Goal: Information Seeking & Learning: Learn about a topic

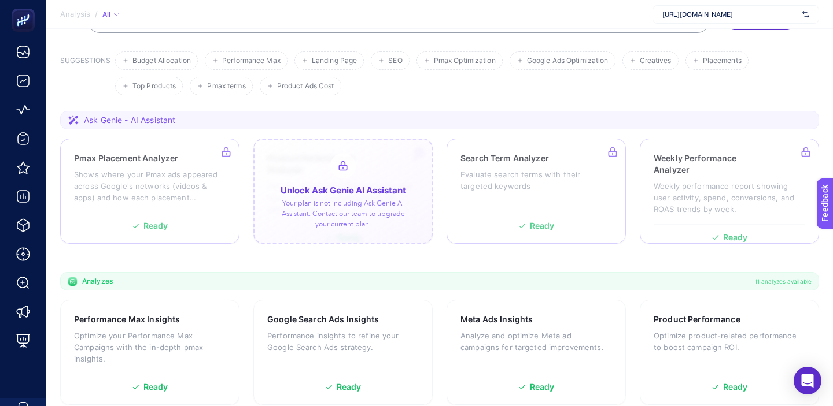
scroll to position [115, 0]
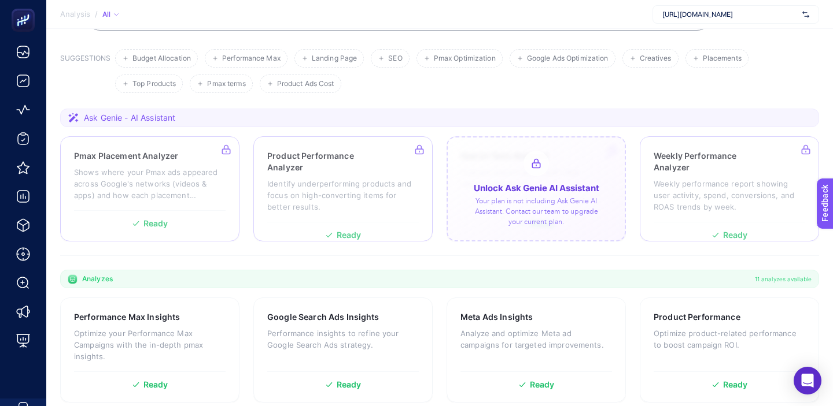
click at [538, 197] on div at bounding box center [535, 188] width 179 height 105
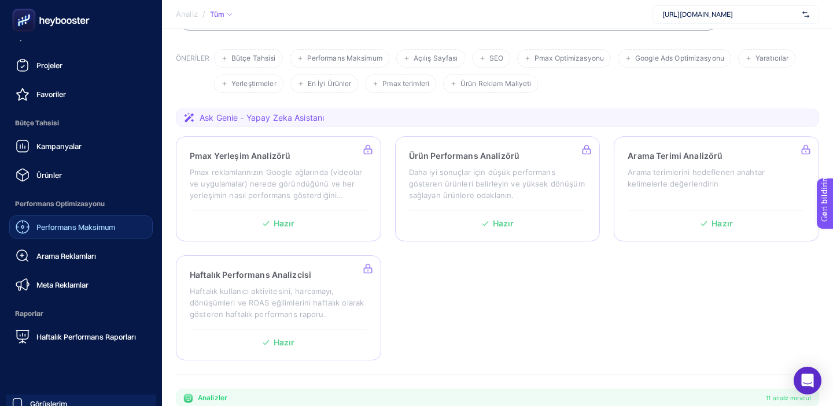
scroll to position [75, 0]
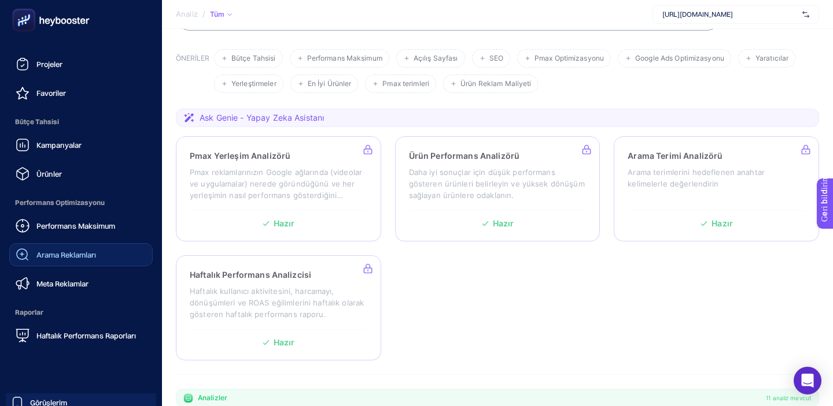
click at [84, 254] on font "Arama Reklamları" at bounding box center [66, 254] width 60 height 9
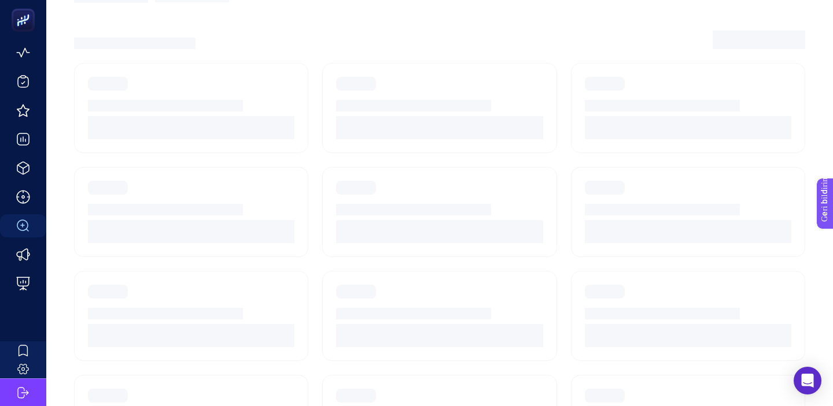
scroll to position [57, 0]
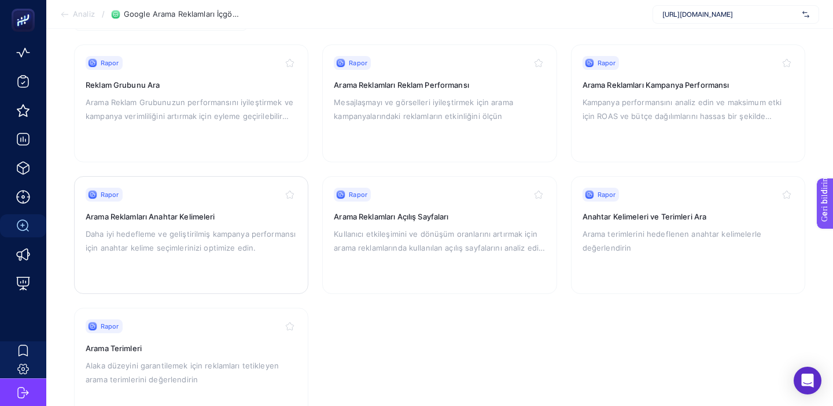
click at [204, 243] on font "Daha iyi hedefleme ve geliştirilmiş kampanya performansı için anahtar kelime se…" at bounding box center [191, 241] width 210 height 23
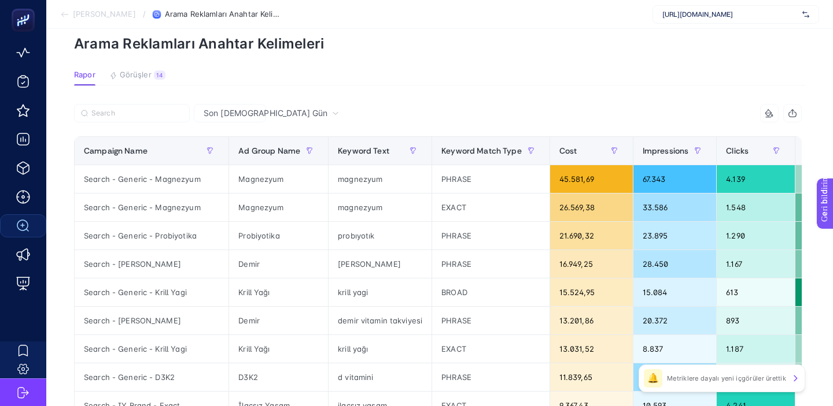
scroll to position [51, 0]
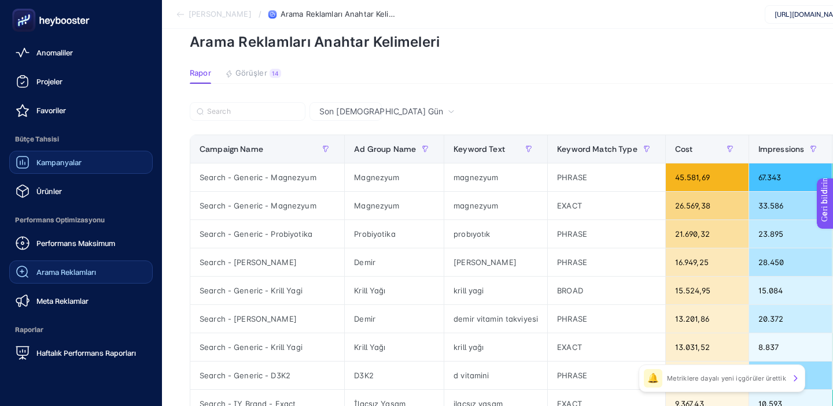
click at [79, 163] on font "Kampanyalar" at bounding box center [58, 162] width 45 height 9
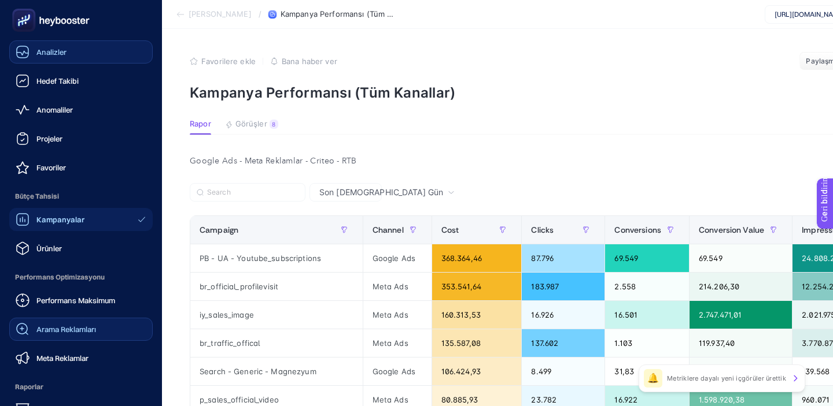
click at [84, 61] on link "Analizler" at bounding box center [80, 51] width 143 height 23
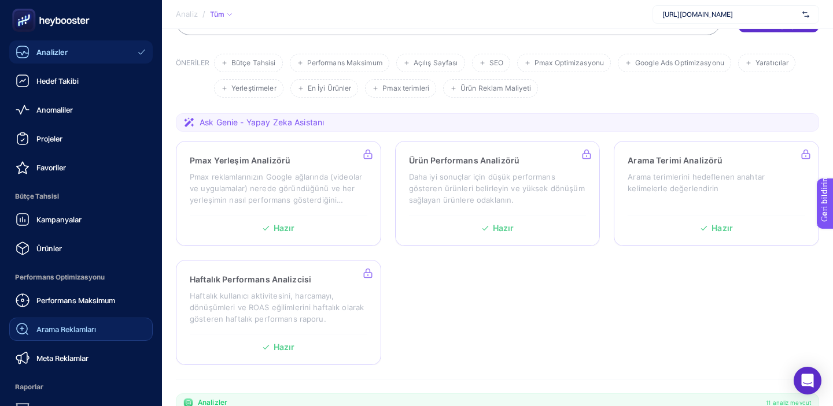
scroll to position [115, 0]
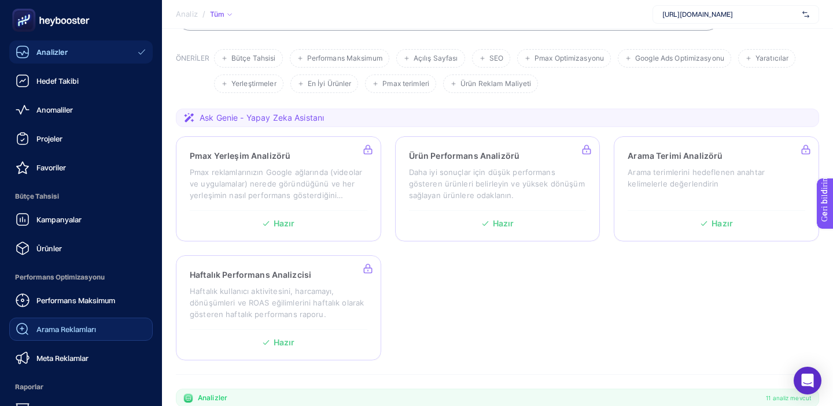
click at [72, 326] on font "Arama Reklamları" at bounding box center [66, 329] width 60 height 9
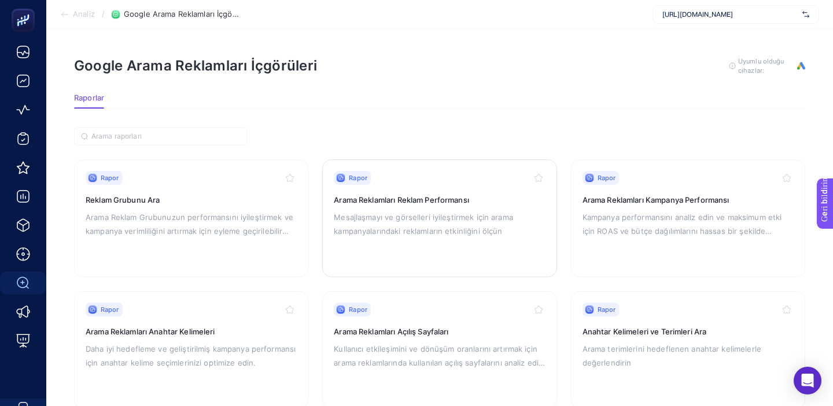
click at [431, 234] on font "Mesajlaşmayı ve görselleri iyileştirmek için arama kampanyalarındaki reklamları…" at bounding box center [423, 224] width 179 height 23
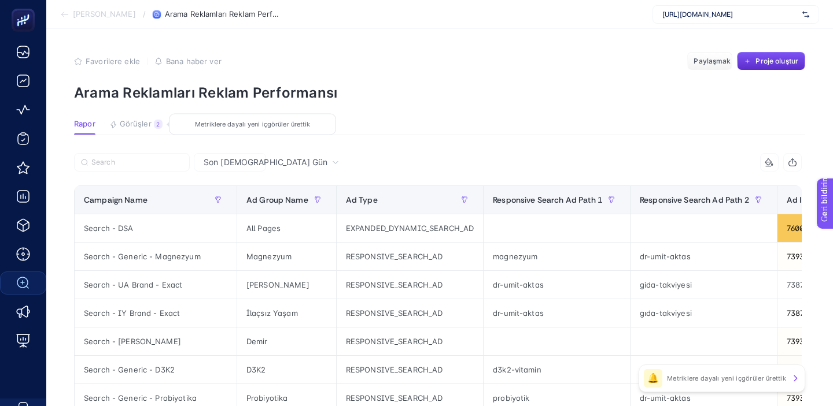
click at [143, 124] on font "Görüşler" at bounding box center [136, 123] width 32 height 9
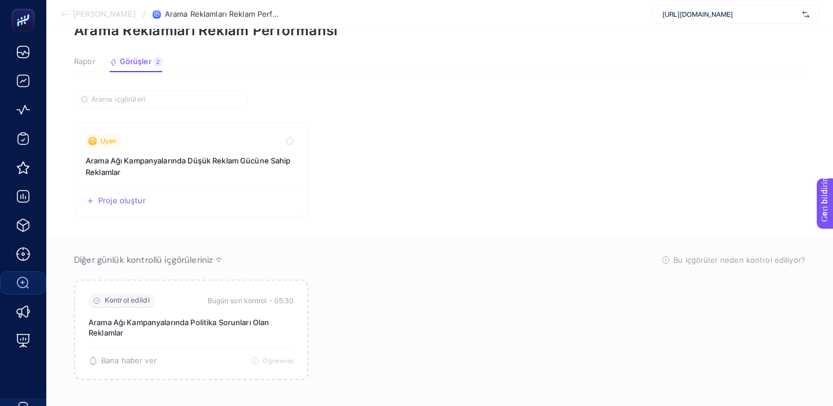
scroll to position [64, 0]
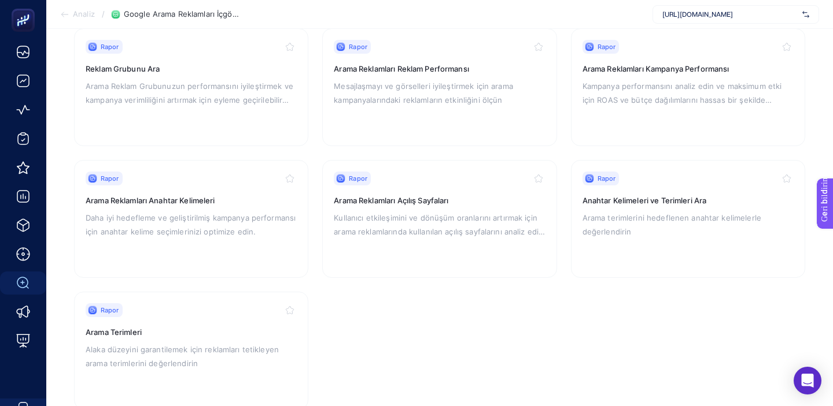
scroll to position [134, 0]
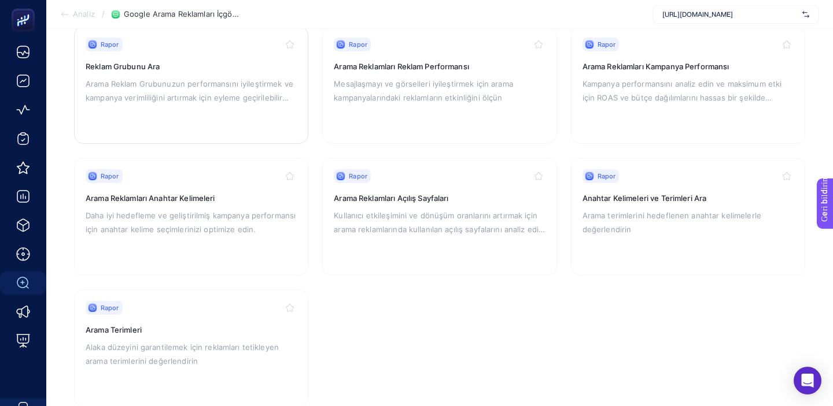
click at [176, 118] on div "Rapor Reklam Grubunu Ara Arama Reklam Grubunuzun performansını iyileştirmek ve …" at bounding box center [191, 85] width 211 height 95
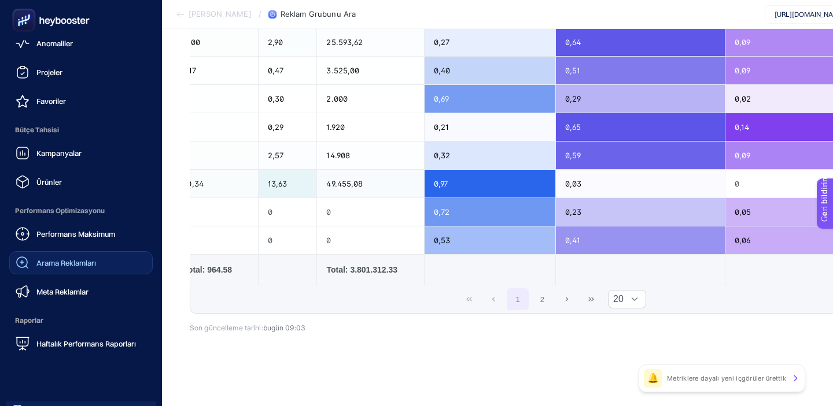
scroll to position [71, 0]
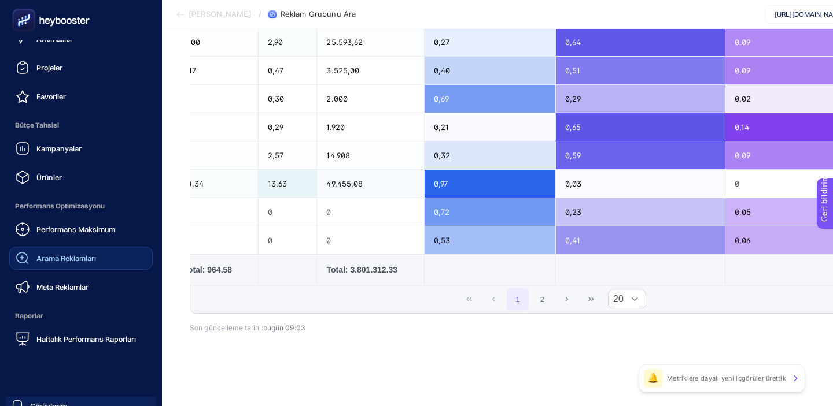
click at [67, 335] on font "Haftalık Performans Raporları" at bounding box center [85, 339] width 99 height 9
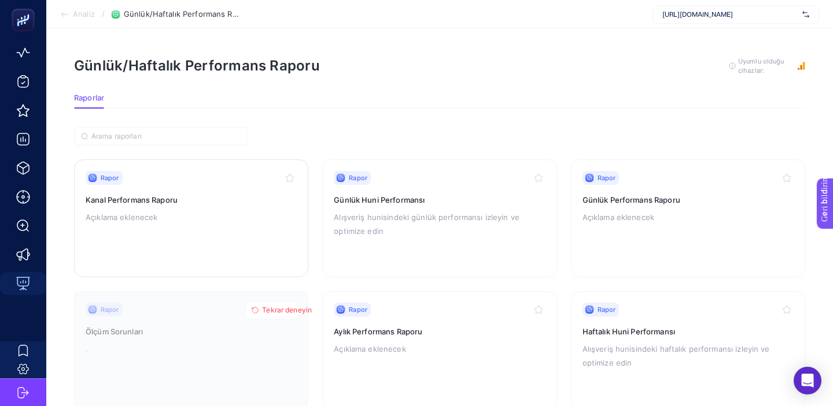
click at [179, 226] on div "Rapor Kanal Performans Raporu Açıklama eklenecek" at bounding box center [191, 218] width 211 height 95
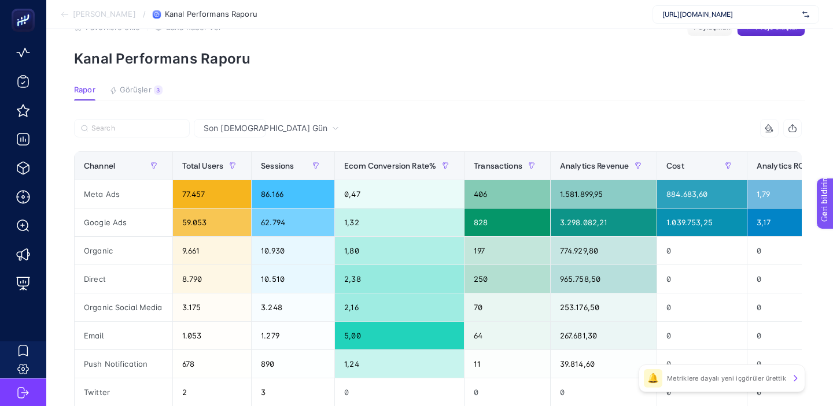
scroll to position [40, 0]
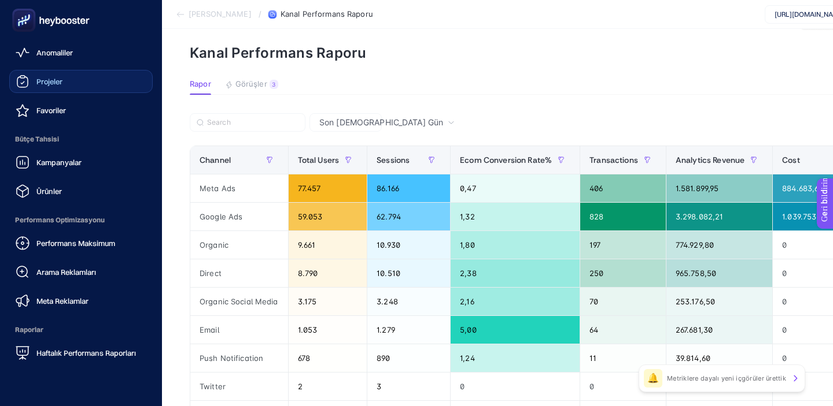
click at [47, 88] on div "Projeler" at bounding box center [39, 82] width 47 height 14
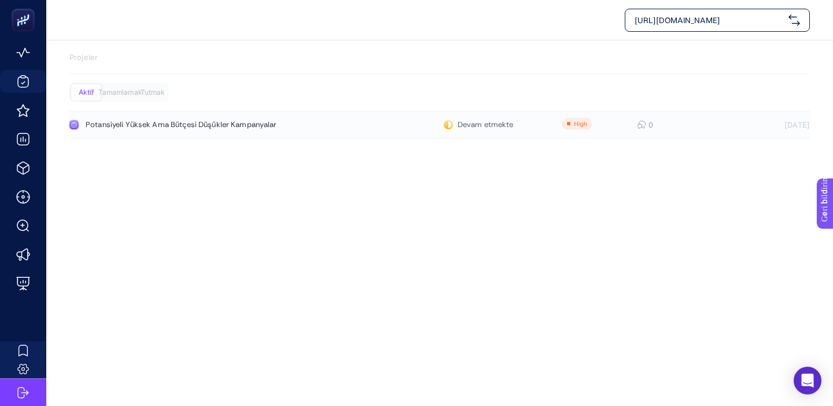
click at [127, 130] on link "Potansiyeli Yüksek Ama Bütçesi Düşükler Kampanyalar Devam etmekte 0 [DATE]" at bounding box center [439, 125] width 740 height 28
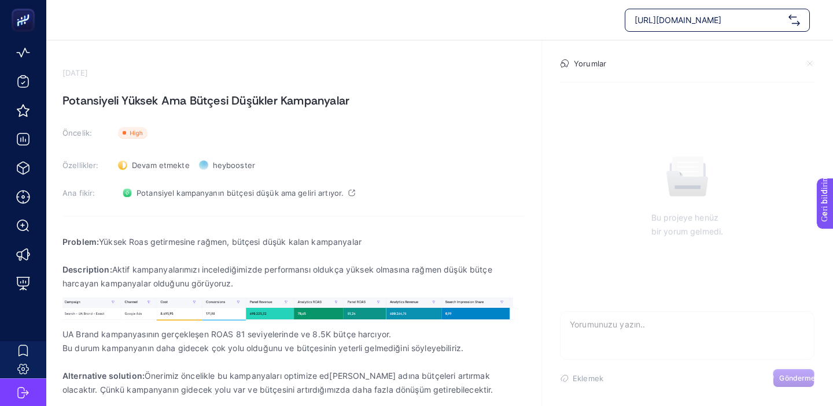
scroll to position [53, 0]
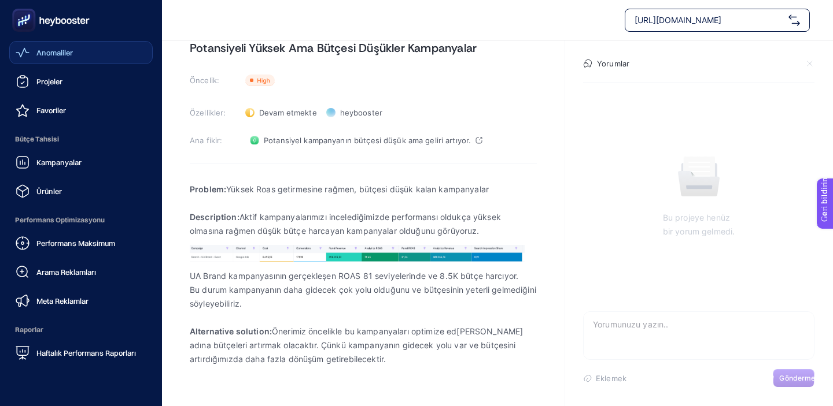
click at [34, 51] on div "Anomaliler" at bounding box center [44, 53] width 57 height 14
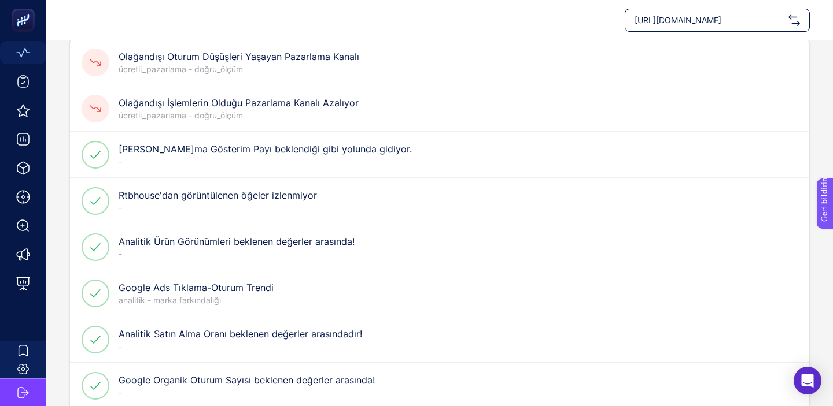
scroll to position [89, 0]
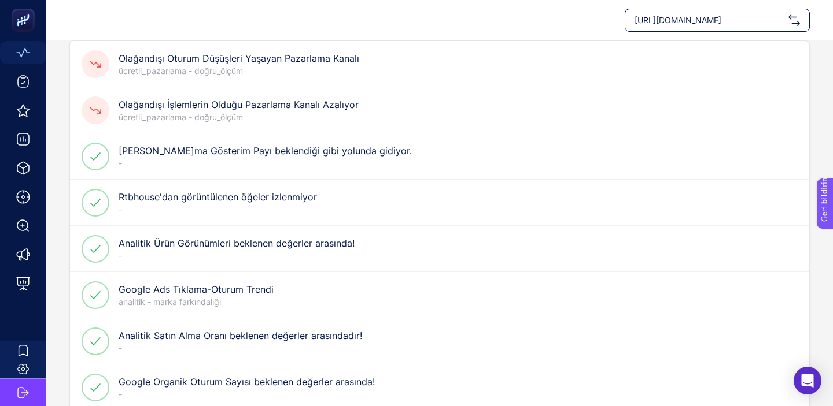
click at [294, 100] on font "Olağandışı İşlemlerin Olduğu Pazarlama Kanalı Azalıyor" at bounding box center [239, 105] width 240 height 12
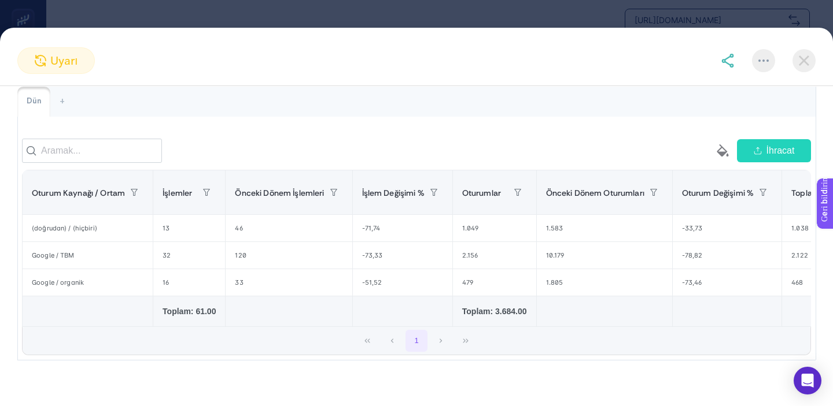
scroll to position [103, 0]
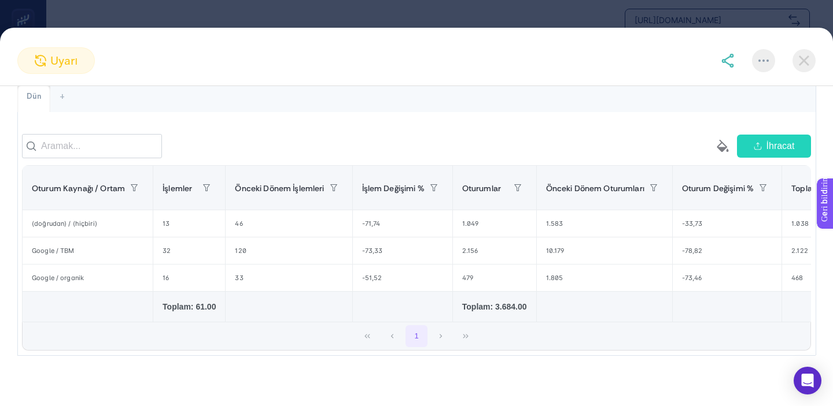
click at [802, 63] on img at bounding box center [803, 60] width 23 height 23
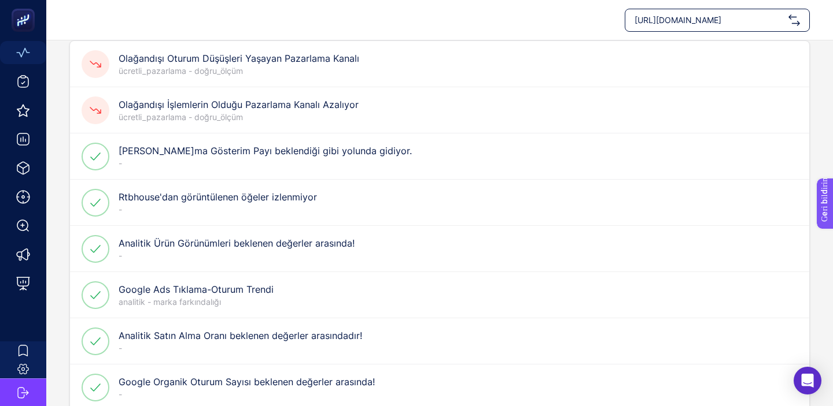
click at [245, 71] on p "ücretli_pazarlama - doğru_ölçüm" at bounding box center [239, 71] width 241 height 12
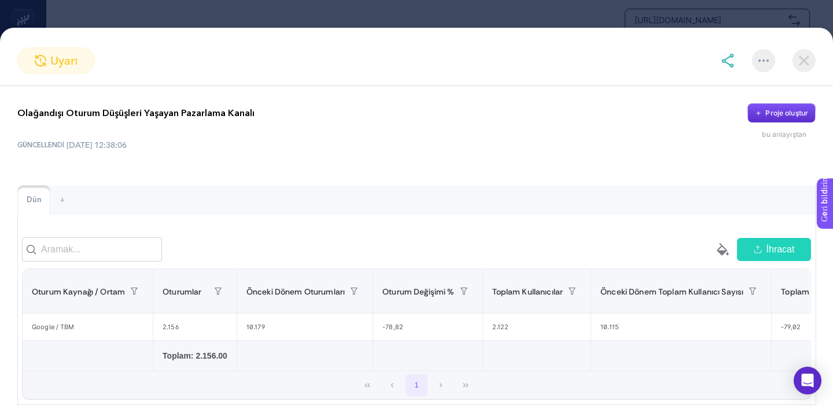
click at [802, 61] on img at bounding box center [803, 60] width 23 height 23
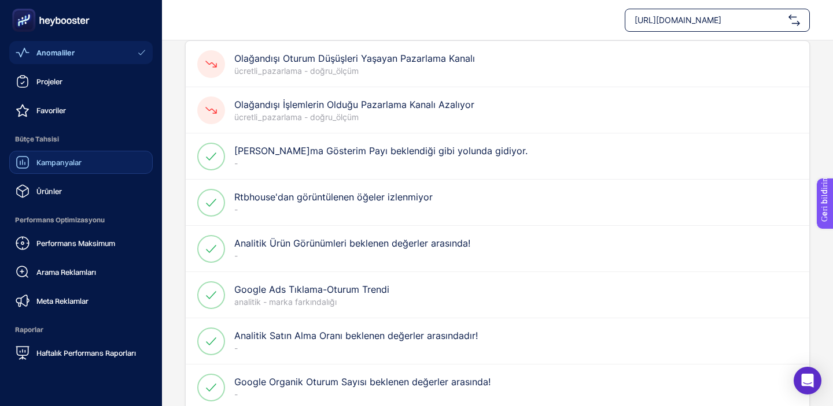
click at [43, 168] on div "Kampanyalar" at bounding box center [49, 163] width 66 height 14
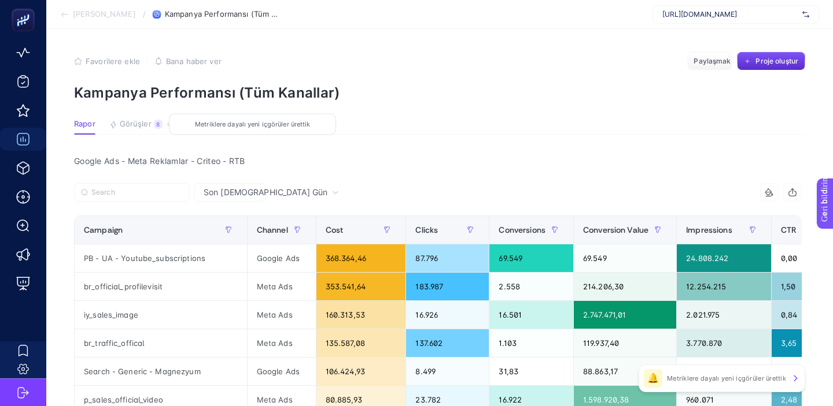
click at [127, 124] on font "Görüşler" at bounding box center [136, 123] width 32 height 9
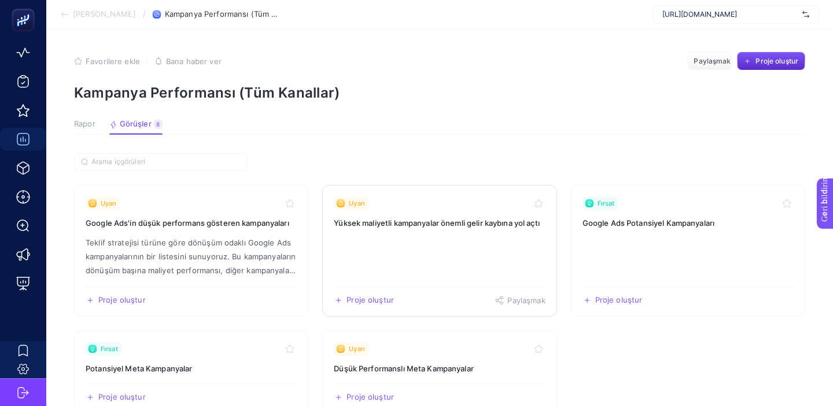
click at [429, 253] on link "Uyarı Yüksek maliyetli kampanyalar önemli gelir kaybına yol açtı Proje oluştur …" at bounding box center [439, 251] width 234 height 132
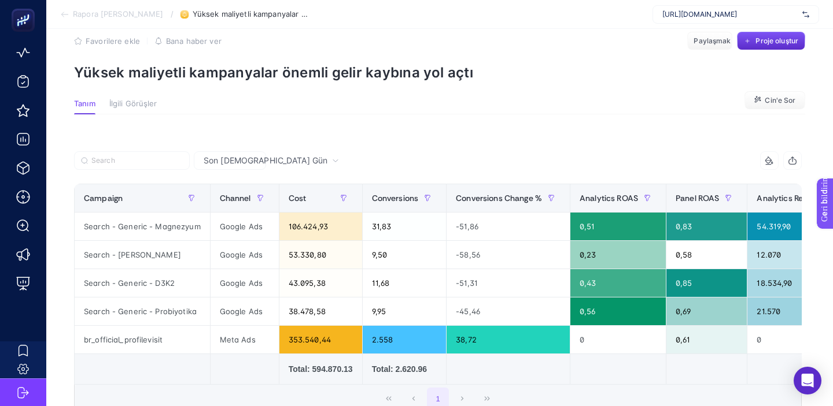
scroll to position [129, 0]
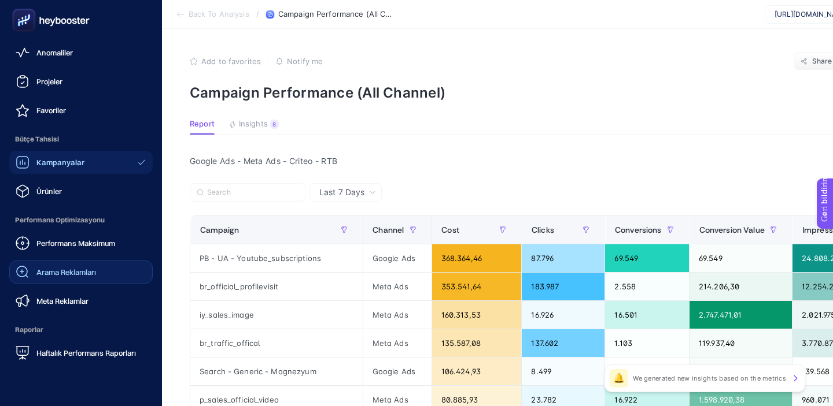
click at [57, 278] on div "Arama Reklamları" at bounding box center [56, 272] width 80 height 14
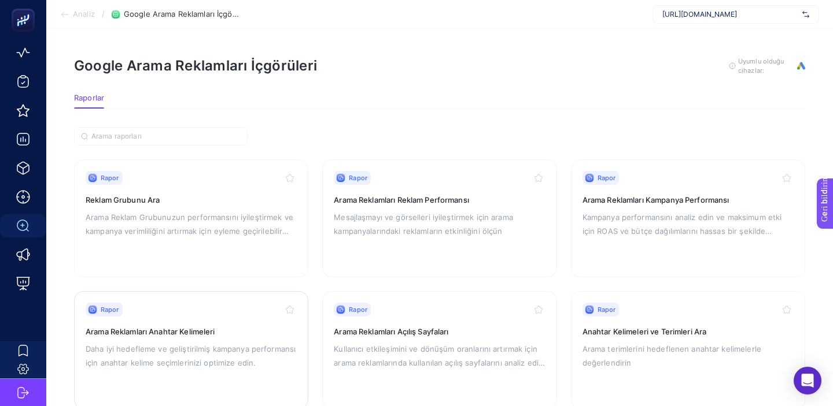
click at [225, 313] on div "Rapor" at bounding box center [191, 310] width 211 height 14
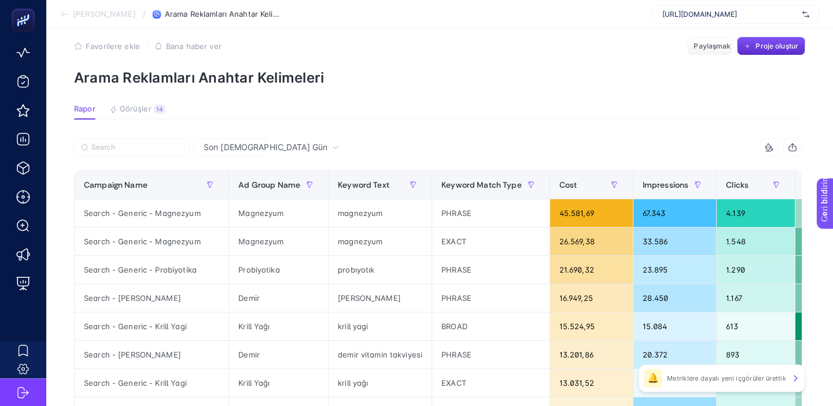
scroll to position [8, 0]
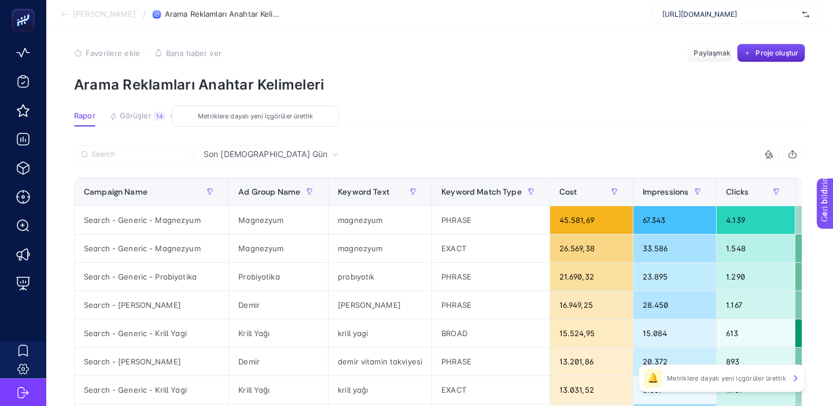
click at [139, 121] on button "Görüşler 14 Metriklere dayalı yeni içgörüler ürettik" at bounding box center [137, 119] width 56 height 15
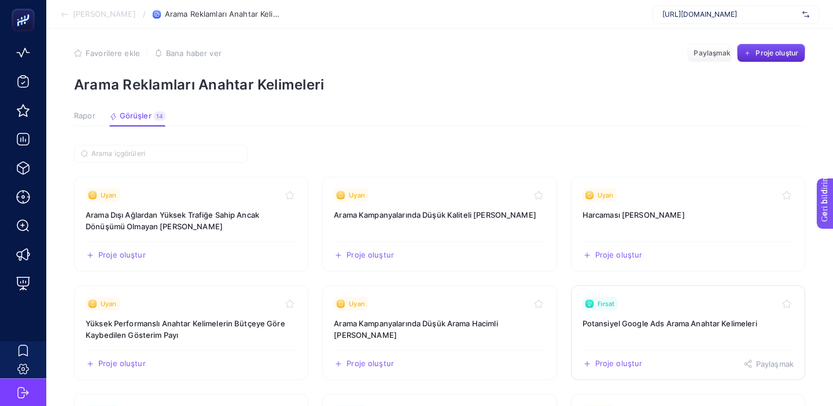
click at [629, 329] on link "Fırsat Potansiyel Google Ads Arama Anahtar Kelimeleri Proje oluştur Paylaşmak" at bounding box center [688, 333] width 234 height 95
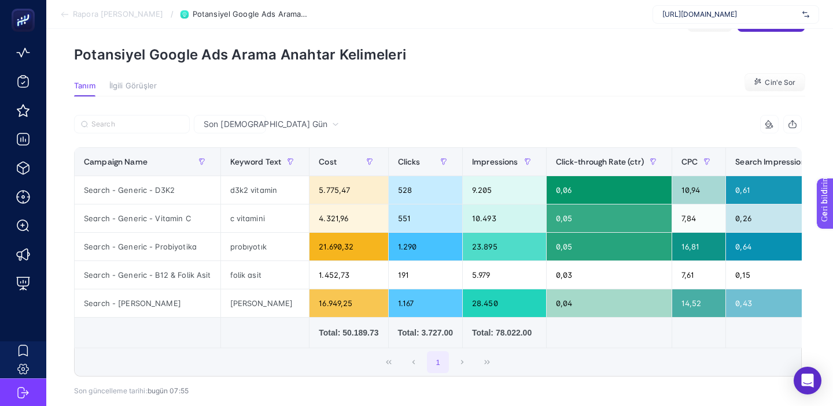
scroll to position [40, 0]
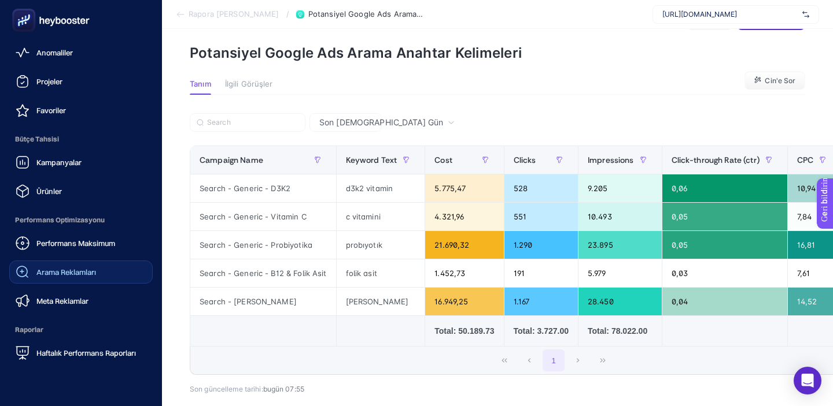
click at [54, 279] on div "Arama Reklamları" at bounding box center [56, 272] width 80 height 14
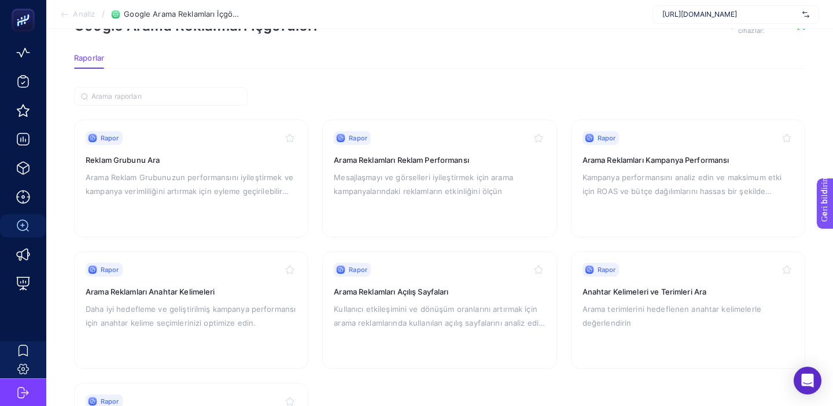
click at [259, 196] on p "Arama Reklam Grubunuzun performansını iyileştirmek ve kampanya verimliliğini ar…" at bounding box center [191, 185] width 211 height 28
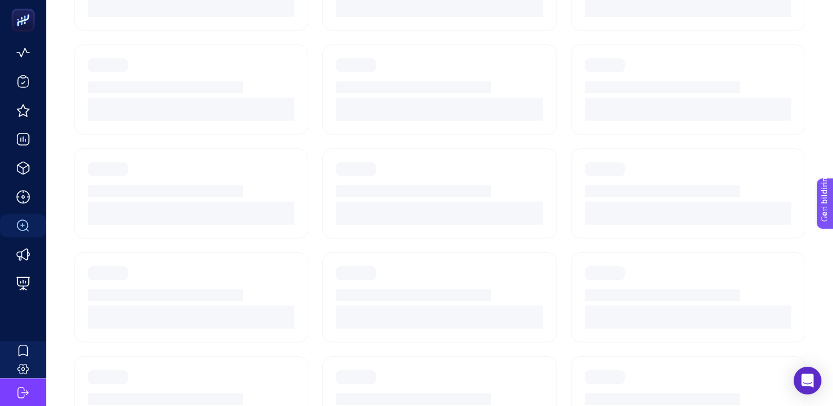
scroll to position [40, 0]
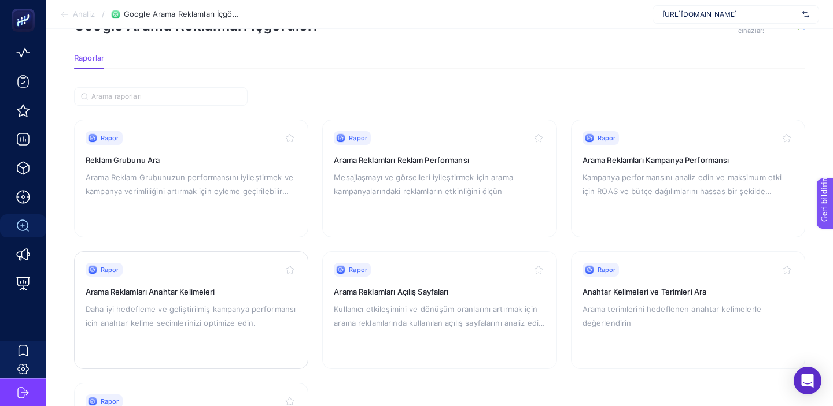
click at [249, 274] on div "Rapor" at bounding box center [191, 270] width 211 height 14
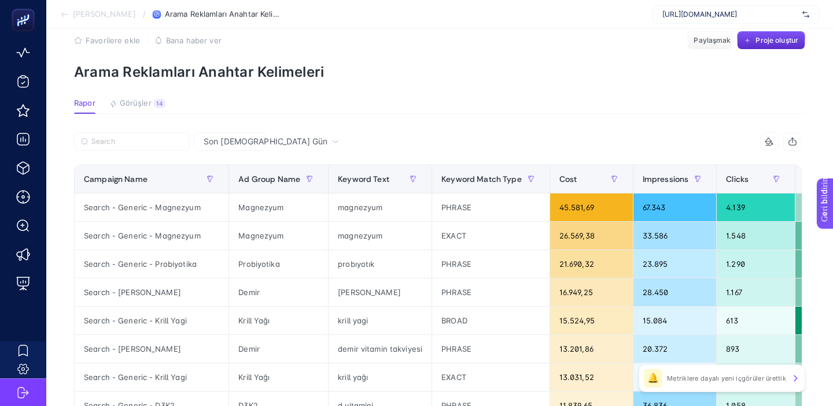
scroll to position [22, 0]
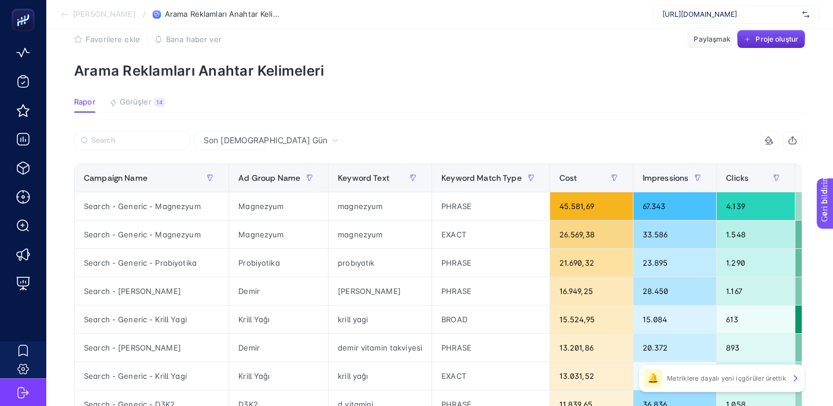
click at [139, 112] on section "Rapor Görüşler 14 Metriklere dayalı yeni içgörüler ürettik" at bounding box center [439, 105] width 731 height 15
click at [140, 102] on font "Görüşler" at bounding box center [136, 101] width 32 height 9
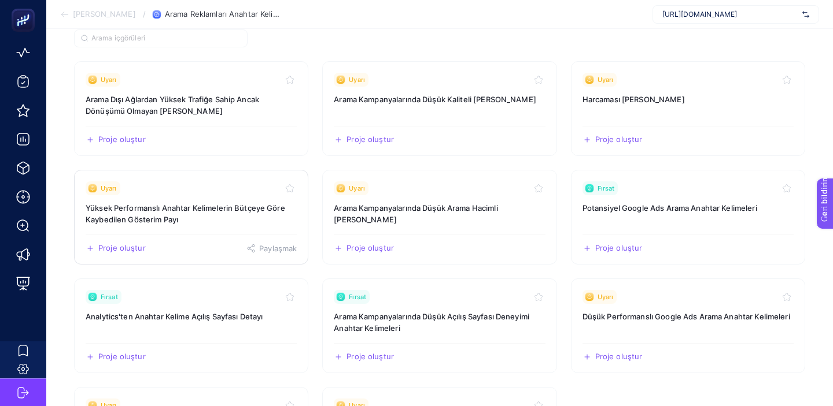
scroll to position [125, 0]
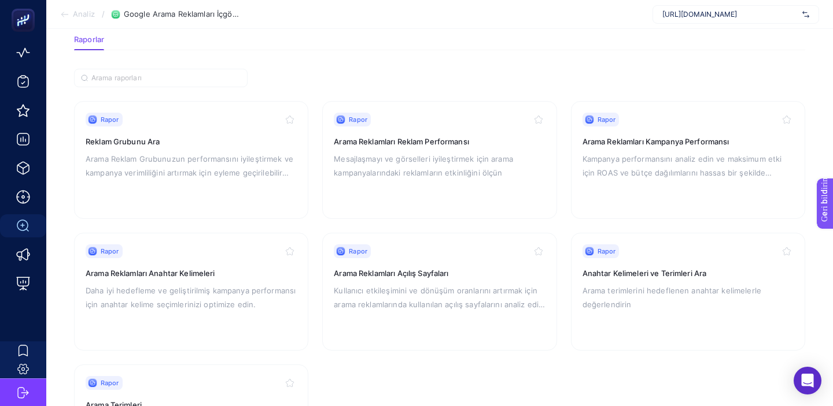
scroll to position [59, 0]
click at [609, 194] on div "Rapor Arama Reklamları Kampanya Performansı Kampanya performansını analiz edin …" at bounding box center [687, 159] width 211 height 95
